Goal: Transaction & Acquisition: Purchase product/service

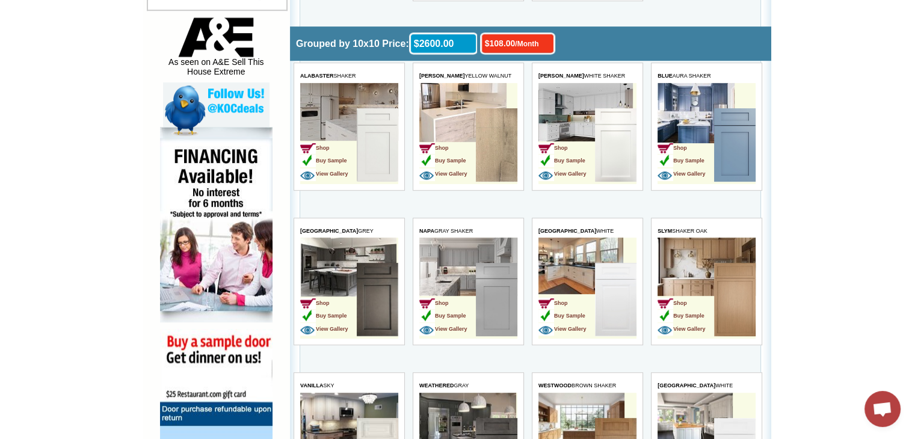
scroll to position [662, 0]
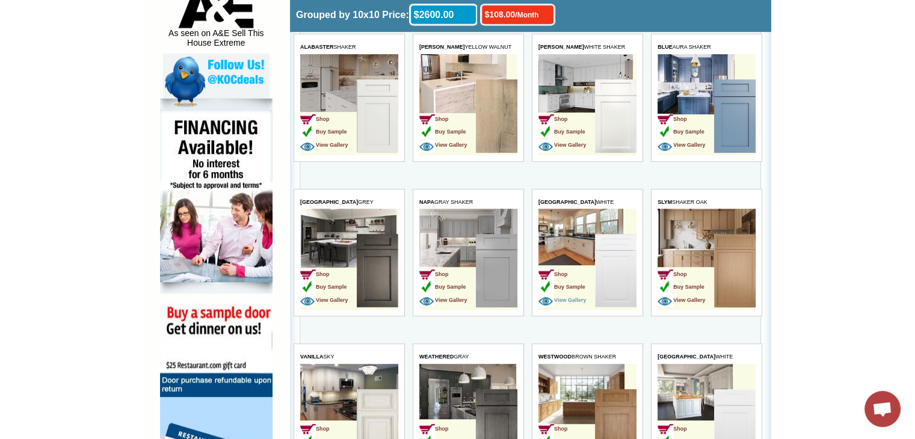
click at [569, 298] on span "View Gallery" at bounding box center [562, 300] width 48 height 6
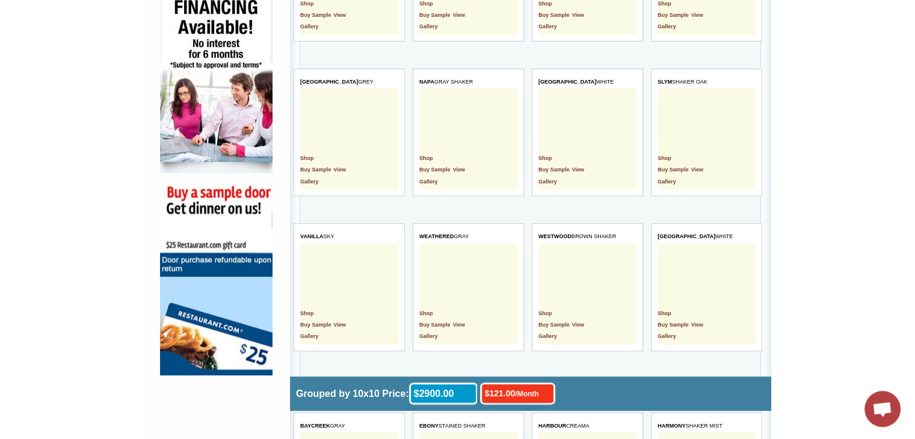
scroll to position [842, 0]
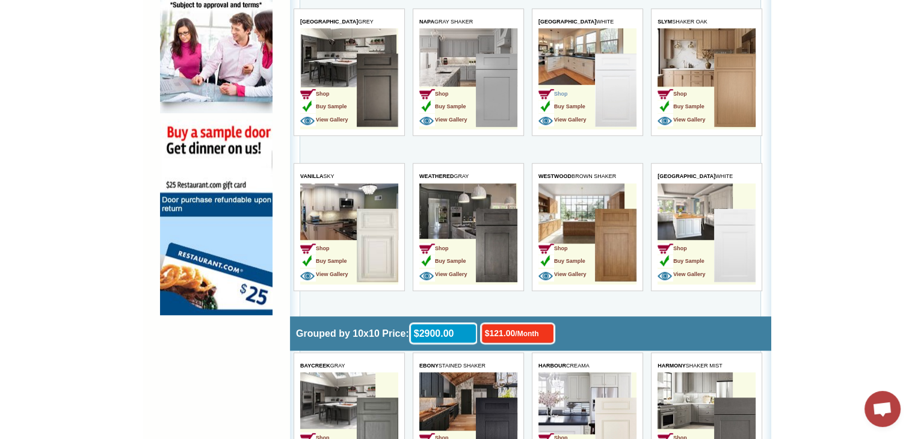
click at [564, 91] on span "Shop" at bounding box center [552, 94] width 29 height 6
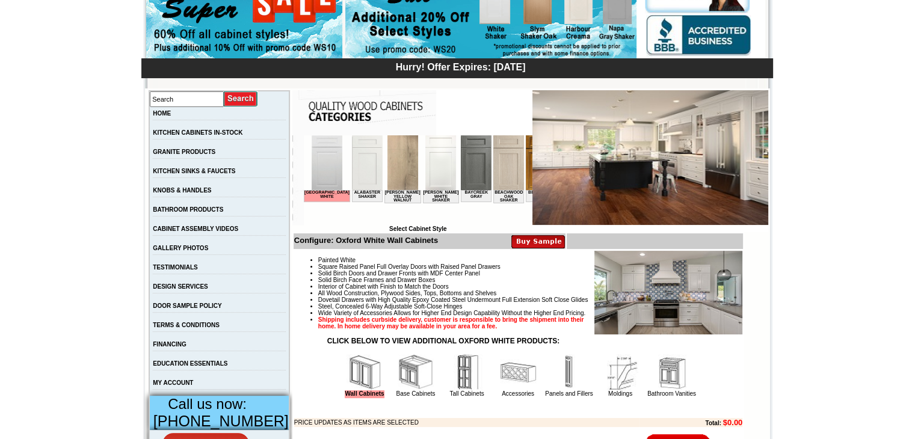
scroll to position [180, 0]
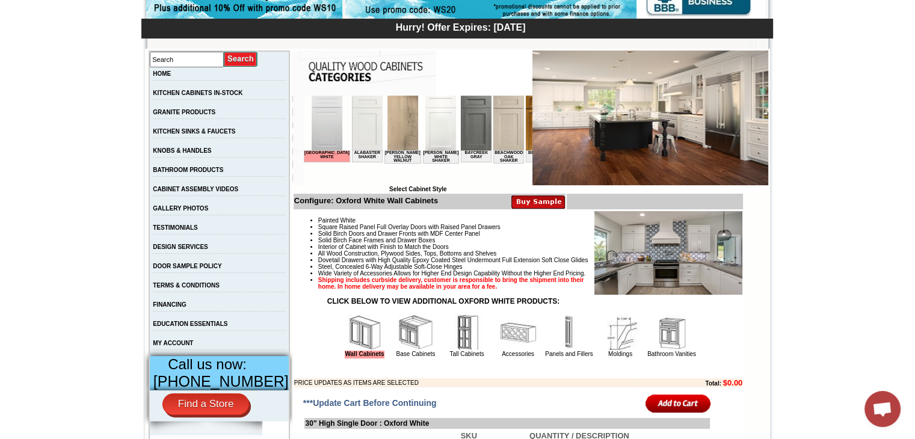
click at [612, 351] on img at bounding box center [620, 333] width 36 height 36
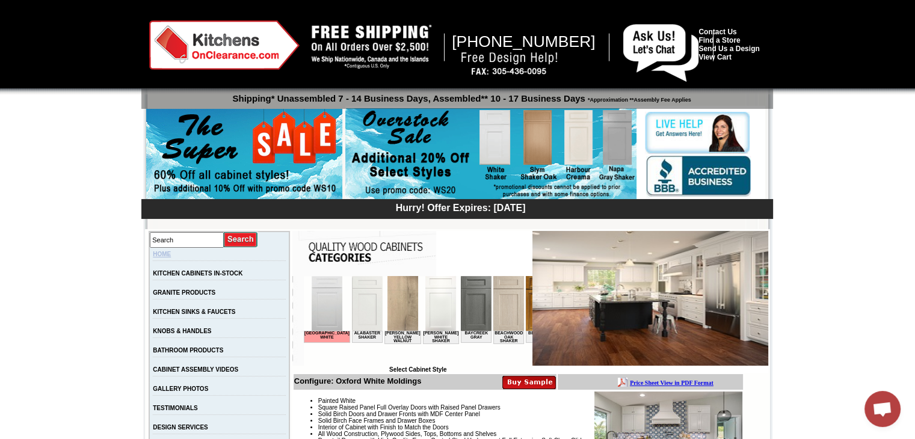
click at [171, 255] on link "HOME" at bounding box center [162, 254] width 18 height 7
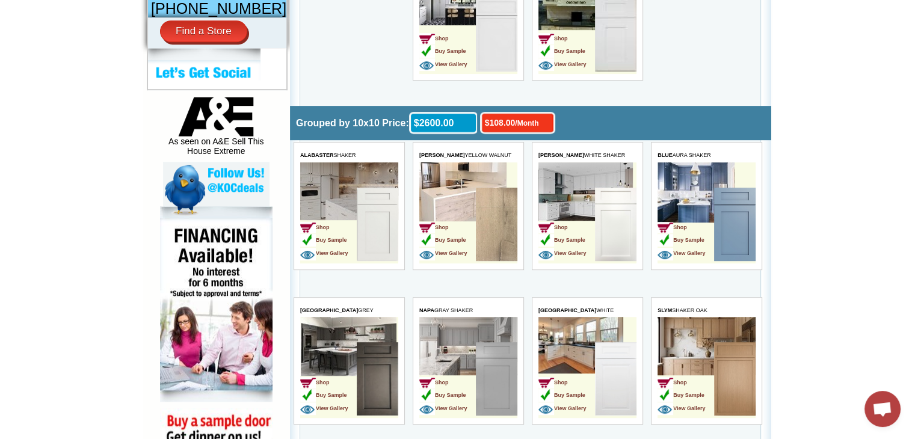
scroll to position [481, 0]
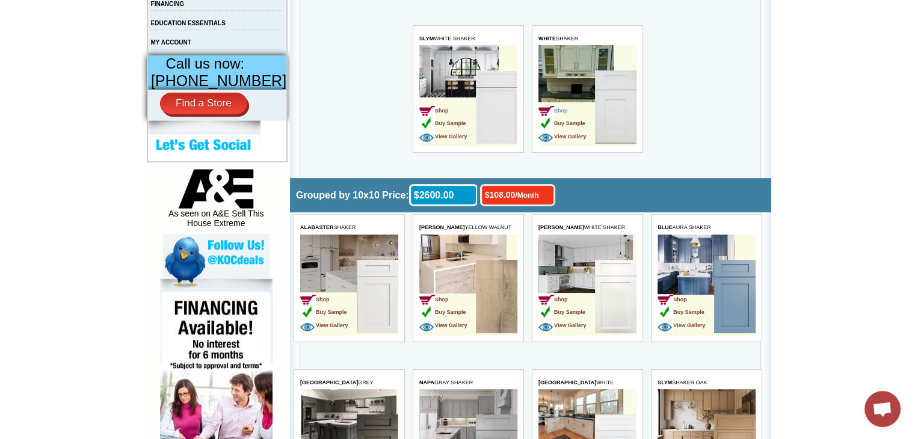
click at [564, 108] on span "Shop" at bounding box center [552, 111] width 29 height 6
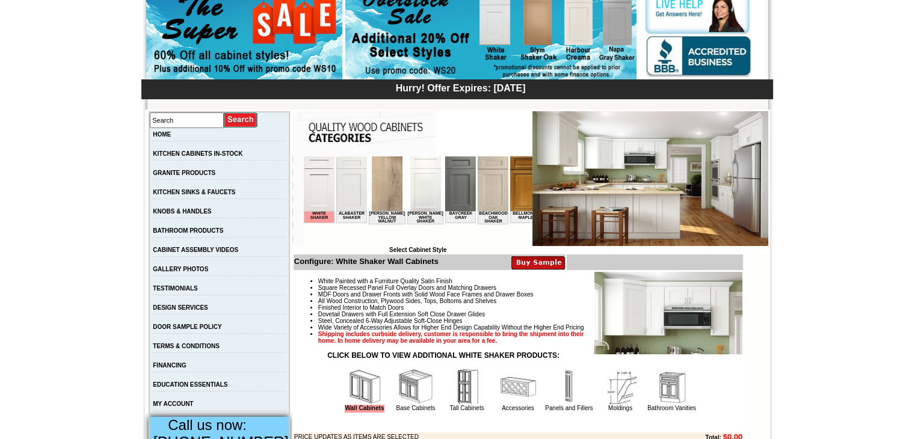
scroll to position [120, 0]
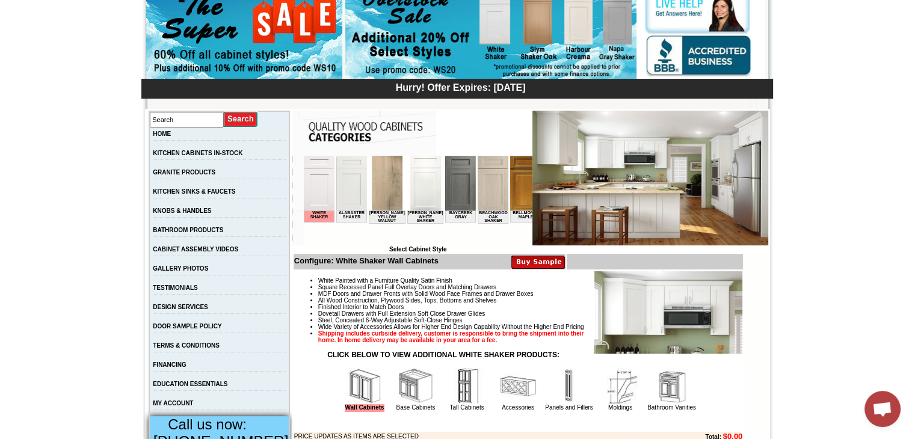
click at [303, 279] on ul "White Painted with a Furniture Quality Satin Finish Square Recessed Panel Full …" at bounding box center [518, 310] width 448 height 66
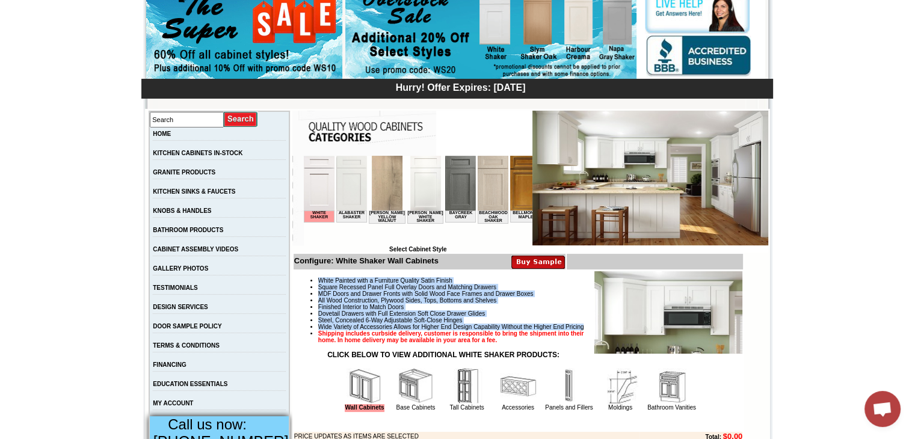
drag, startPoint x: 306, startPoint y: 279, endPoint x: 409, endPoint y: 340, distance: 120.0
click at [409, 340] on ul "White Painted with a Furniture Quality Satin Finish Square Recessed Panel Full …" at bounding box center [518, 310] width 448 height 66
copy ul "White Painted with a Furniture Quality Satin Finish Square Recessed Panel Full …"
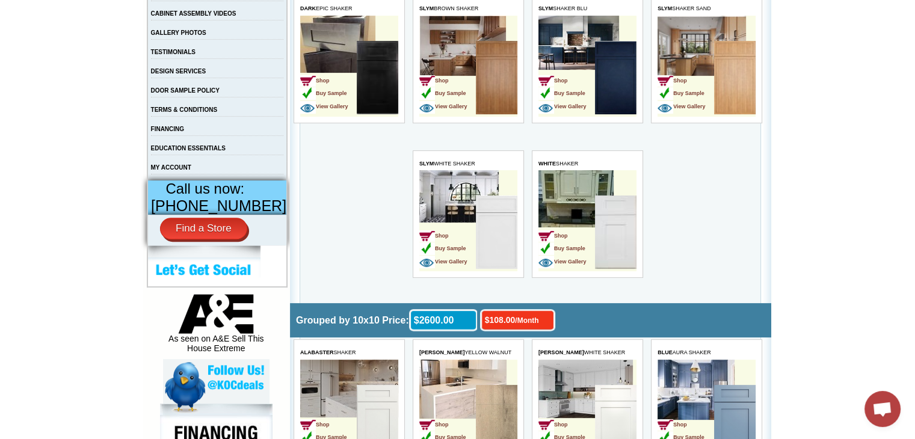
scroll to position [481, 0]
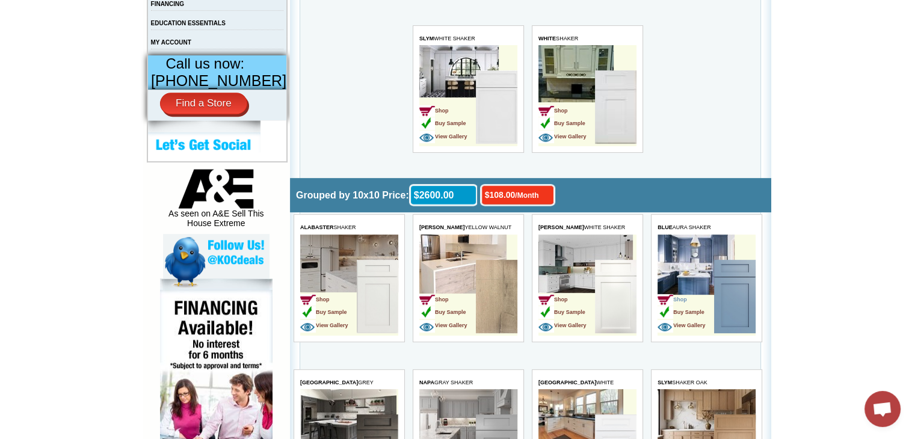
click at [682, 298] on span "Shop" at bounding box center [672, 300] width 29 height 6
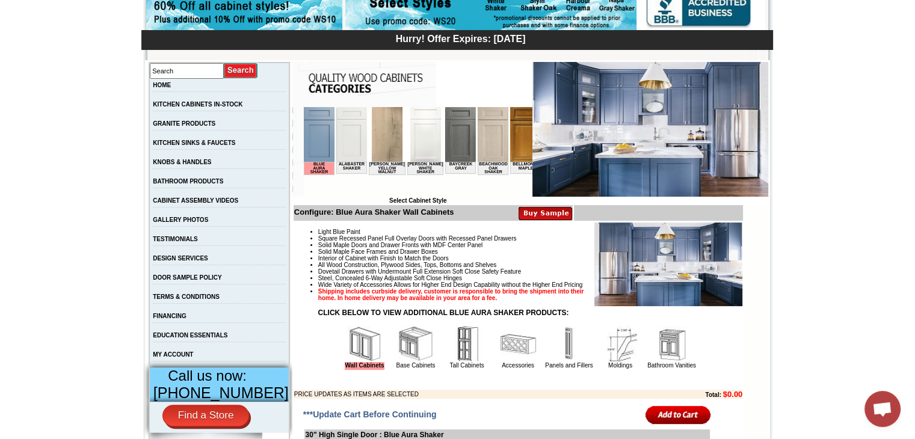
scroll to position [180, 0]
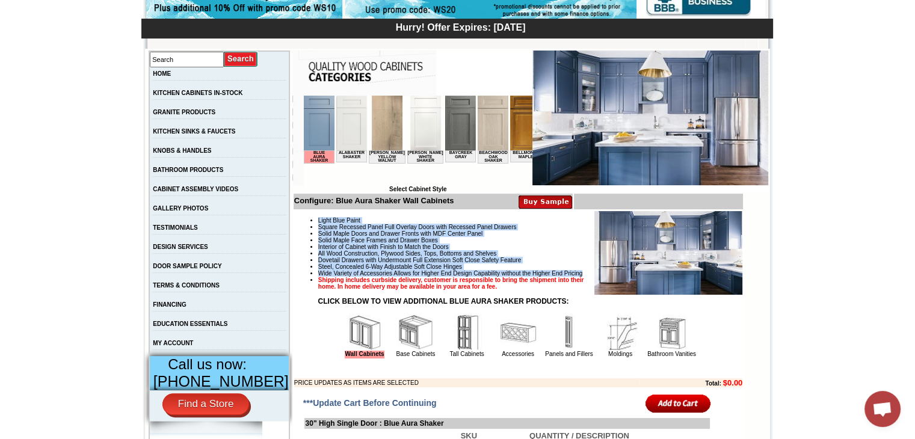
drag, startPoint x: 305, startPoint y: 221, endPoint x: 412, endPoint y: 292, distance: 128.2
click at [412, 290] on ul "Light Blue Paint Square Recessed Panel Full Overlay Doors with Recessed Panel D…" at bounding box center [518, 253] width 448 height 73
copy ul "Light Blue Paint Square Recessed Panel Full Overlay Doors with Recessed Panel D…"
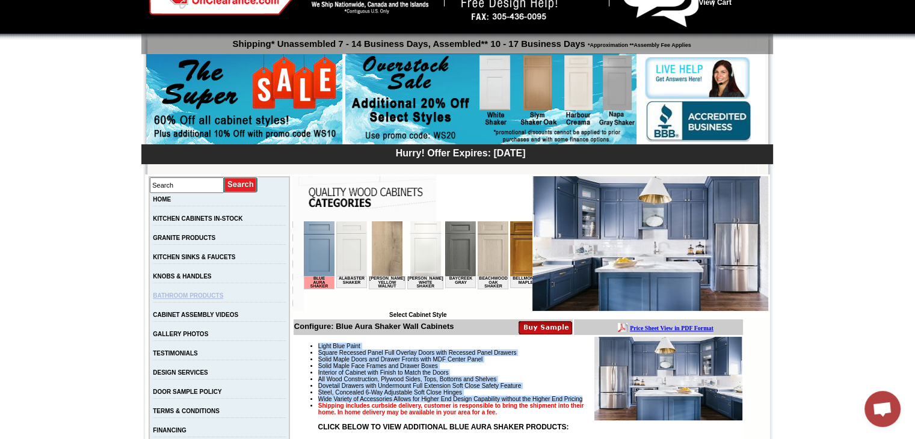
scroll to position [120, 0]
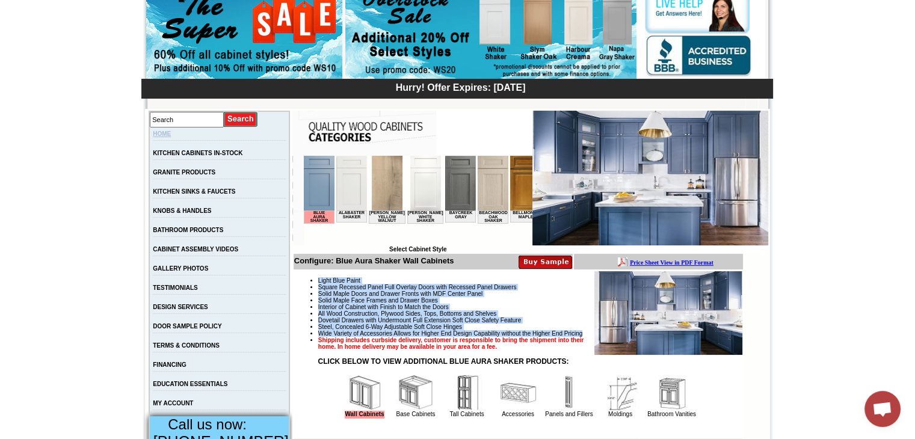
click at [168, 136] on link "HOME" at bounding box center [162, 134] width 18 height 7
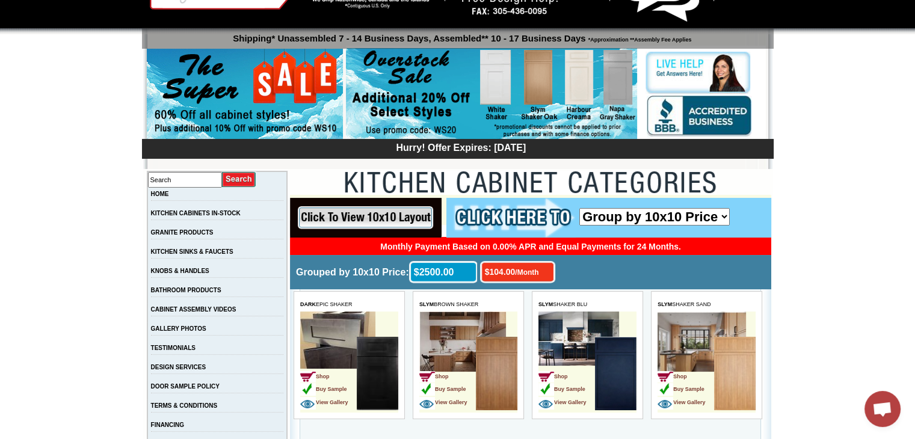
click at [683, 220] on select "Group by 10x10 Price Group by Color" at bounding box center [654, 216] width 150 height 17
select select "color_group_sort"
click at [579, 208] on select "Group by 10x10 Price Group by Color" at bounding box center [654, 216] width 150 height 17
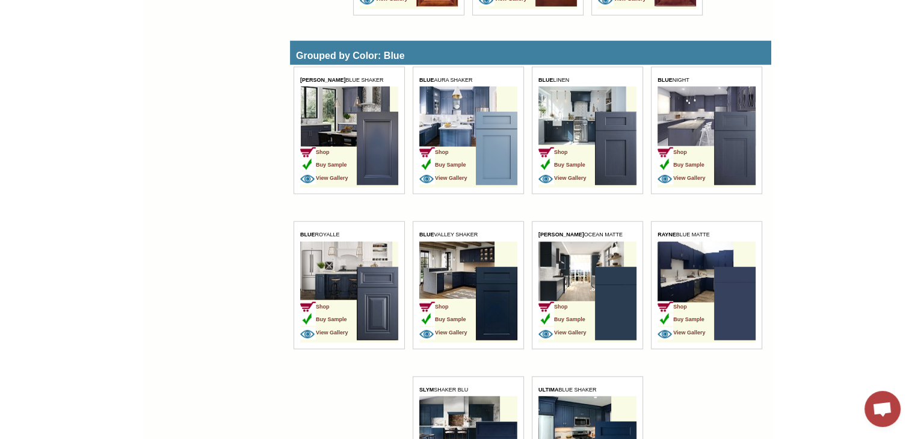
scroll to position [3143, 0]
